Goal: Find specific page/section: Find specific page/section

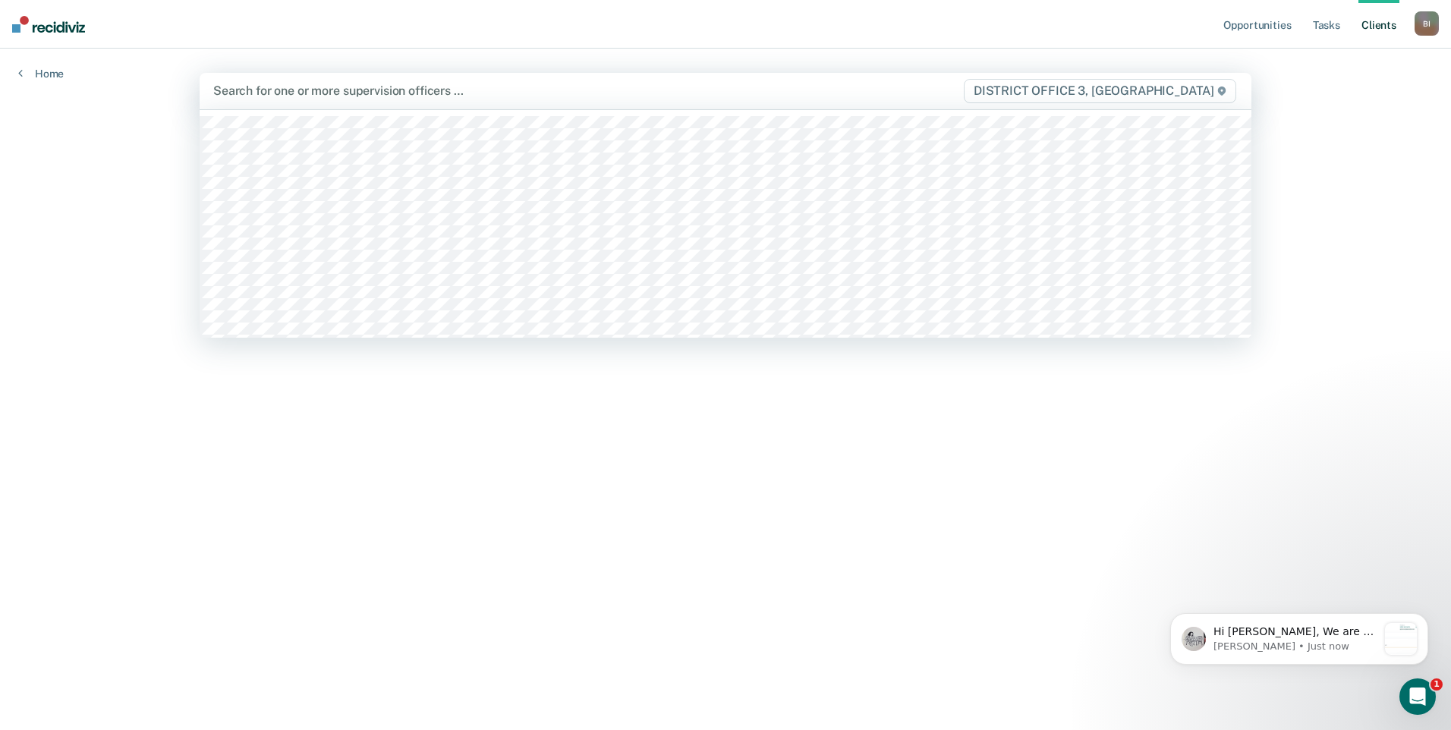
click at [306, 76] on div "Search for one or more supervision officers … DISTRICT OFFICE 3, [GEOGRAPHIC_DA…" at bounding box center [726, 91] width 1052 height 36
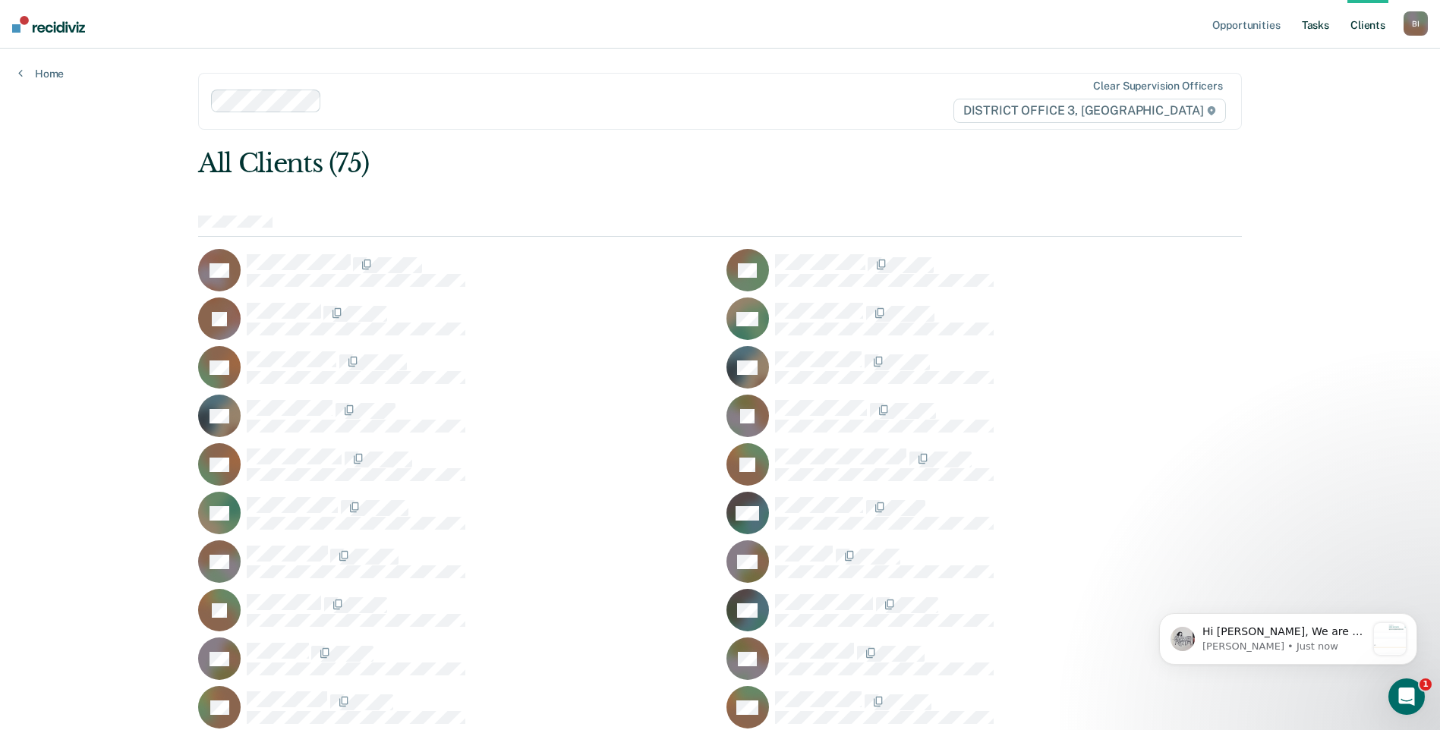
click at [1327, 27] on link "Tasks" at bounding box center [1315, 24] width 33 height 49
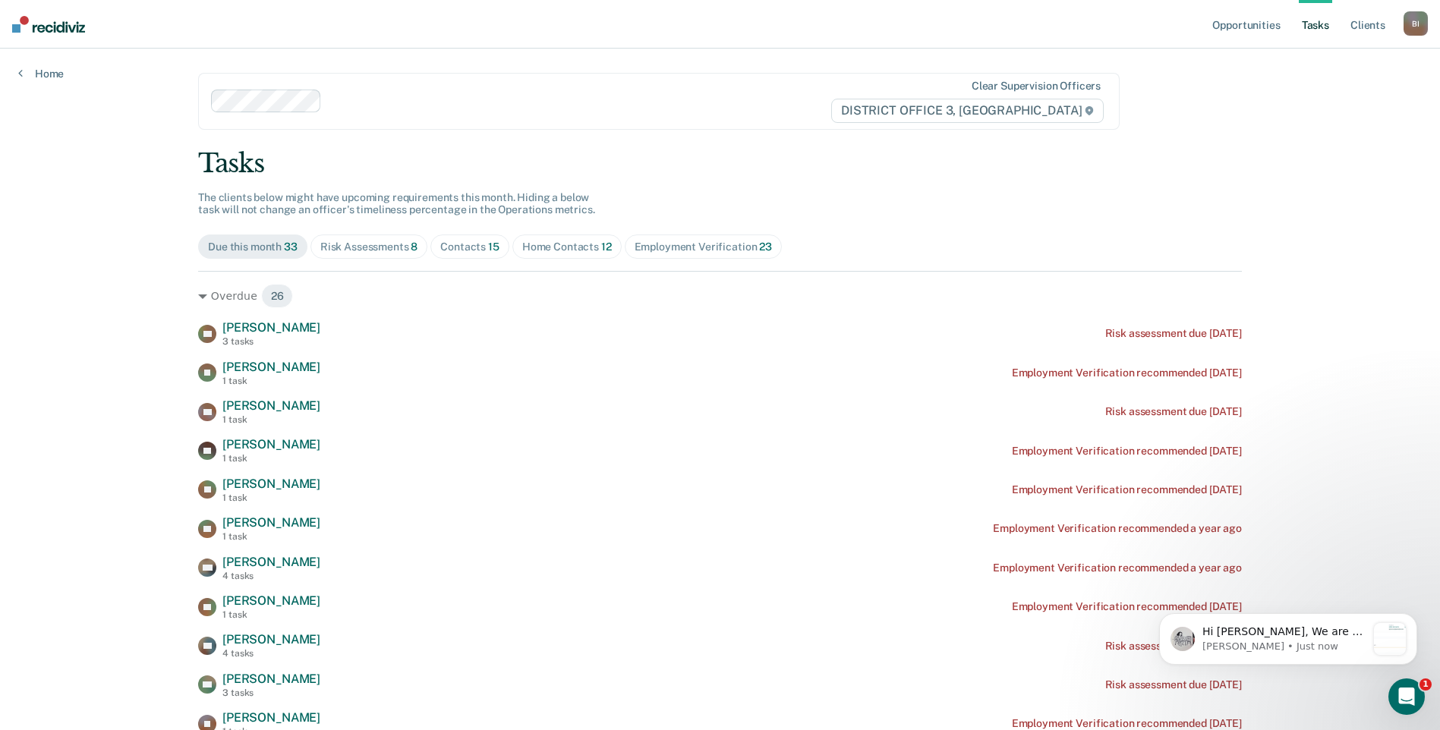
click at [370, 247] on div "Risk Assessments 8" at bounding box center [369, 247] width 98 height 13
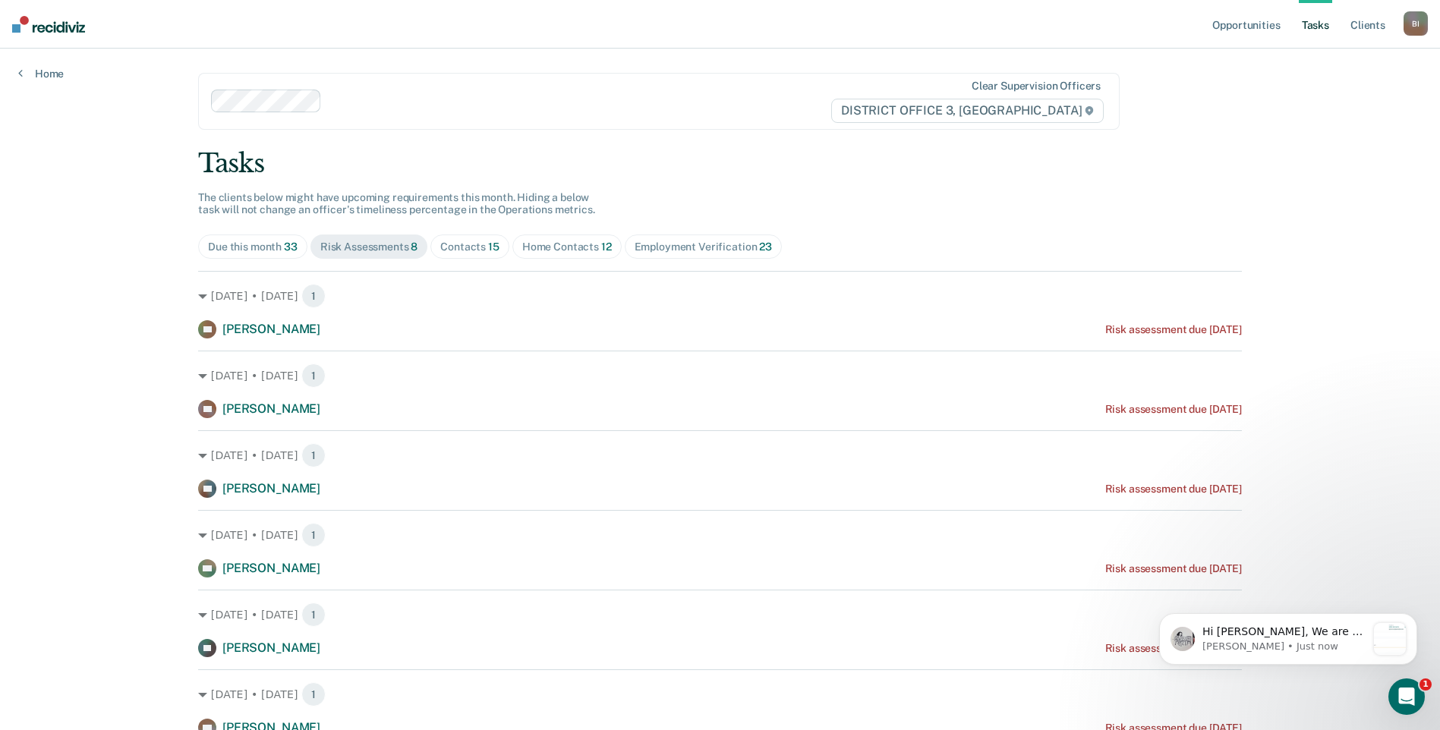
click at [543, 241] on div "Home Contacts 12" at bounding box center [567, 247] width 90 height 13
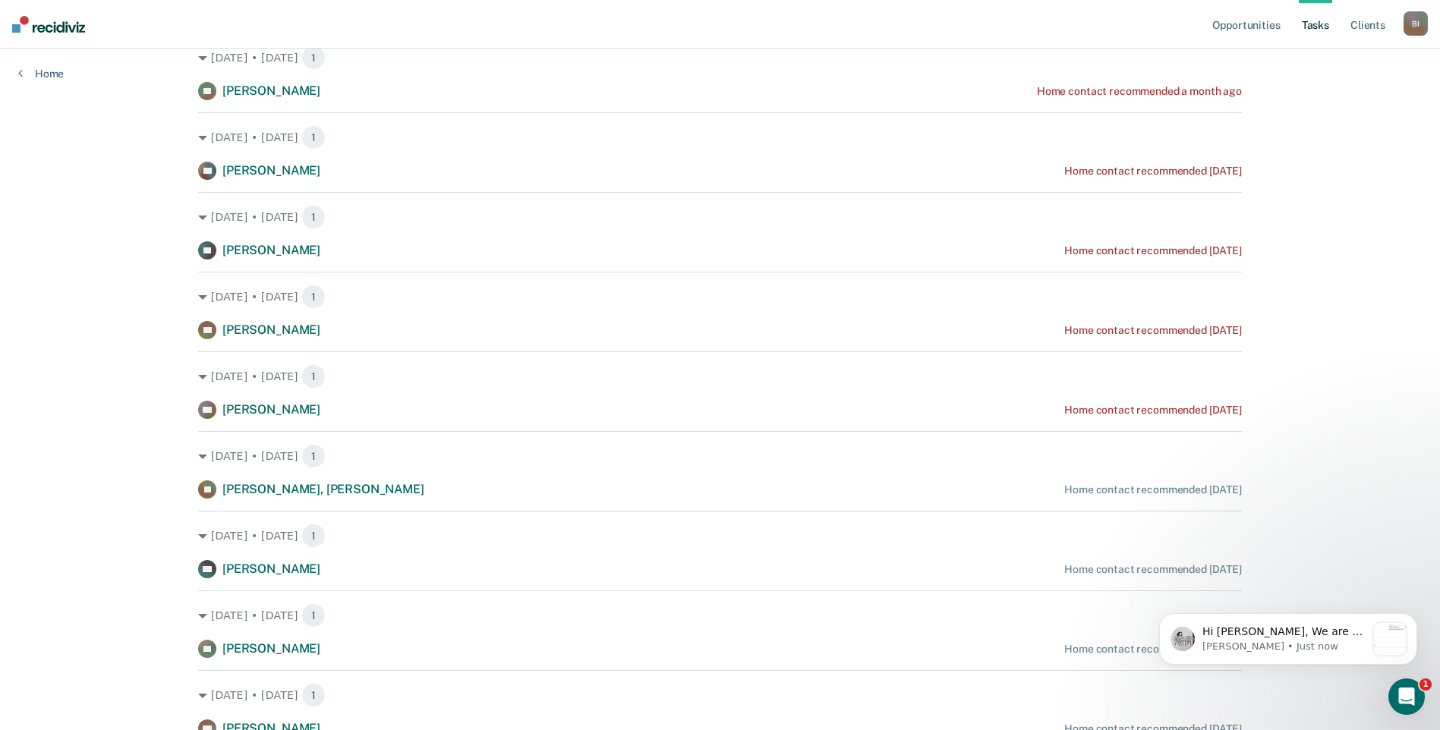
scroll to position [14, 0]
